Goal: Information Seeking & Learning: Learn about a topic

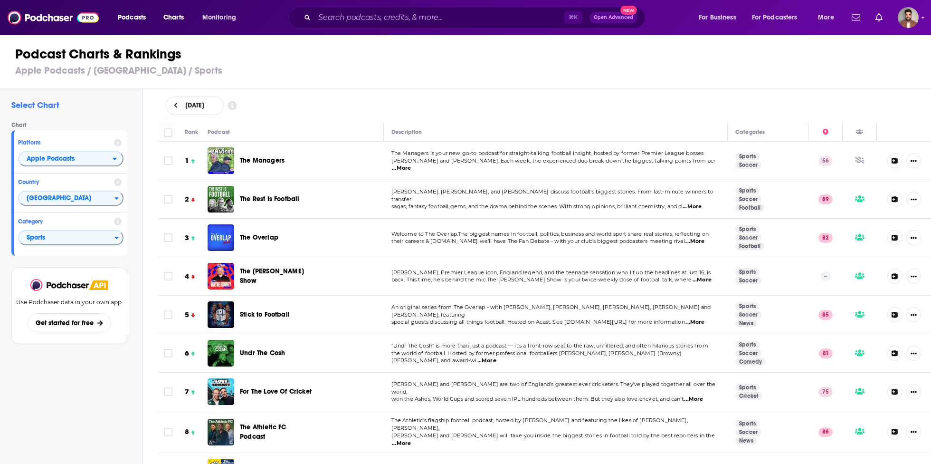
click at [411, 164] on span "...More" at bounding box center [401, 168] width 19 height 8
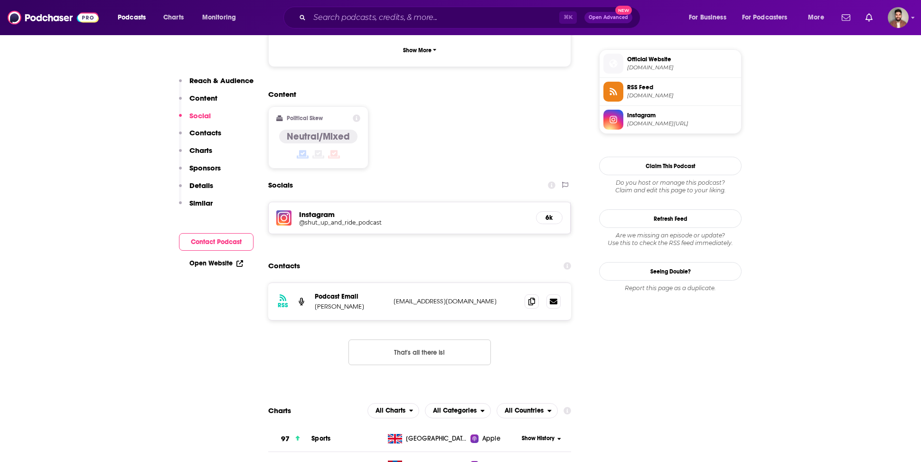
scroll to position [682, 0]
click at [353, 209] on h5 "Instagram" at bounding box center [413, 213] width 229 height 9
click at [345, 218] on h5 "@shut_up_and_ride_podcast" at bounding box center [375, 221] width 152 height 7
